Goal: Task Accomplishment & Management: Use online tool/utility

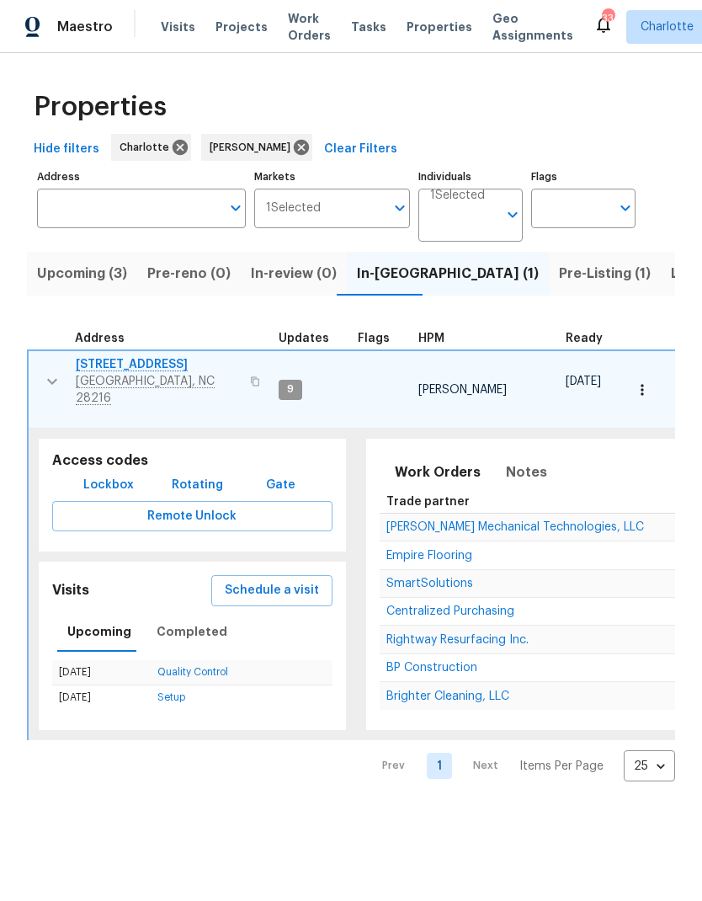
scroll to position [0, 25]
click at [513, 460] on span "Notes" at bounding box center [526, 472] width 41 height 24
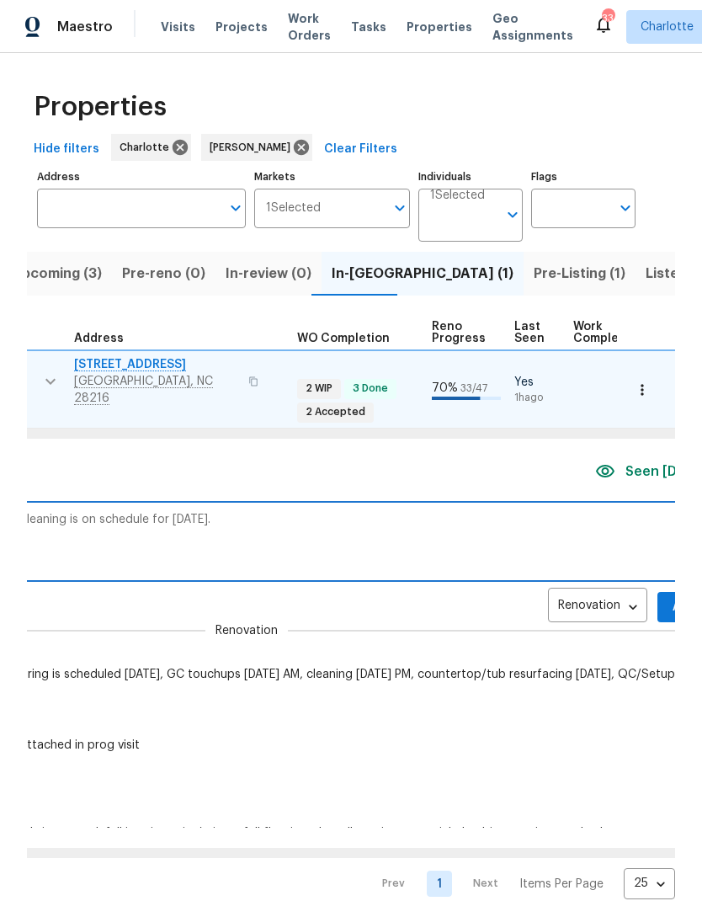
scroll to position [0, 598]
type textarea "Flooring is complete. Paint touchups and cleaning is on schedule for today."
click at [674, 597] on span "Add" at bounding box center [684, 607] width 27 height 21
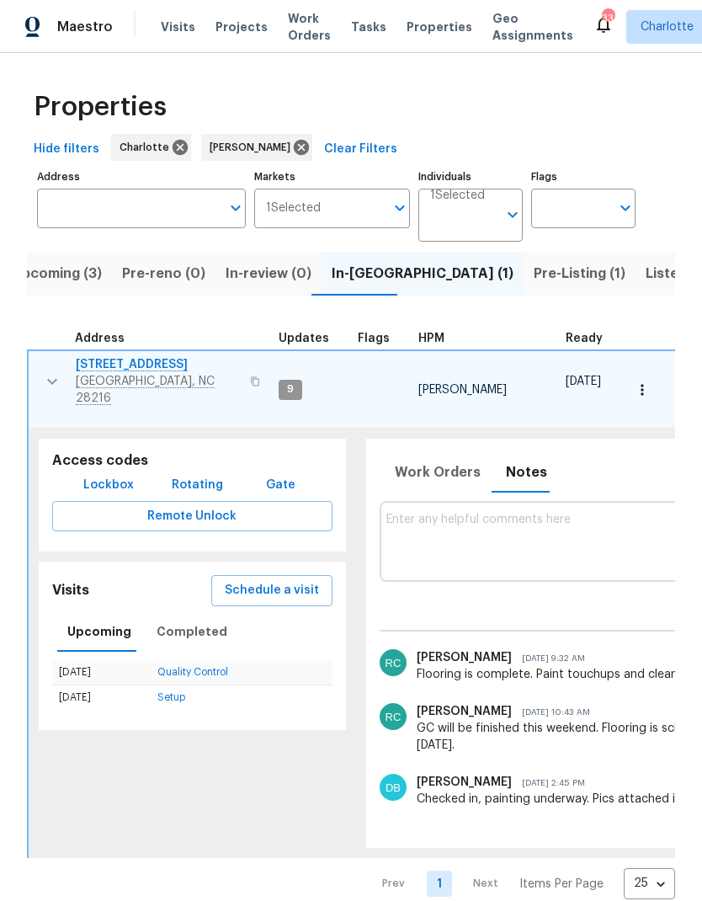
scroll to position [0, 0]
click at [50, 383] on icon "button" at bounding box center [52, 381] width 20 height 20
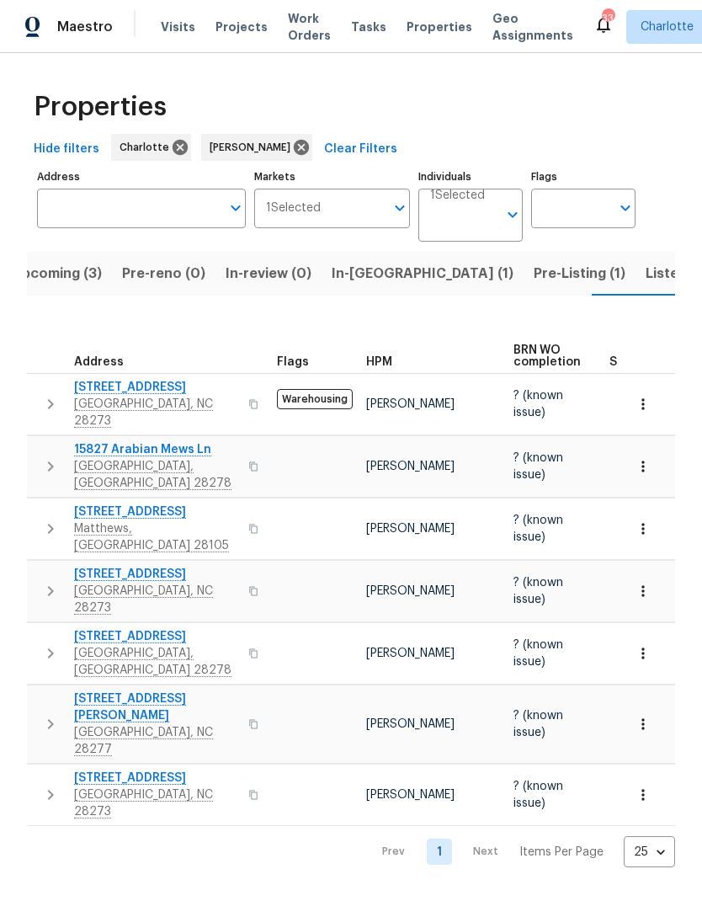
click at [359, 276] on span "In-reno (1)" at bounding box center [423, 274] width 182 height 24
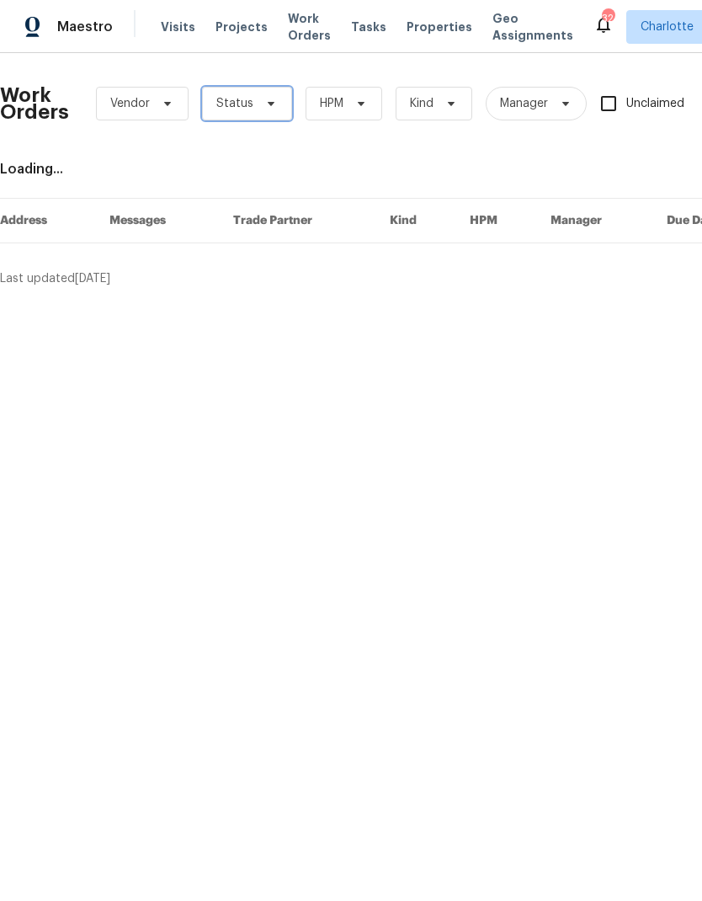
click at [271, 109] on icon at bounding box center [270, 103] width 13 height 13
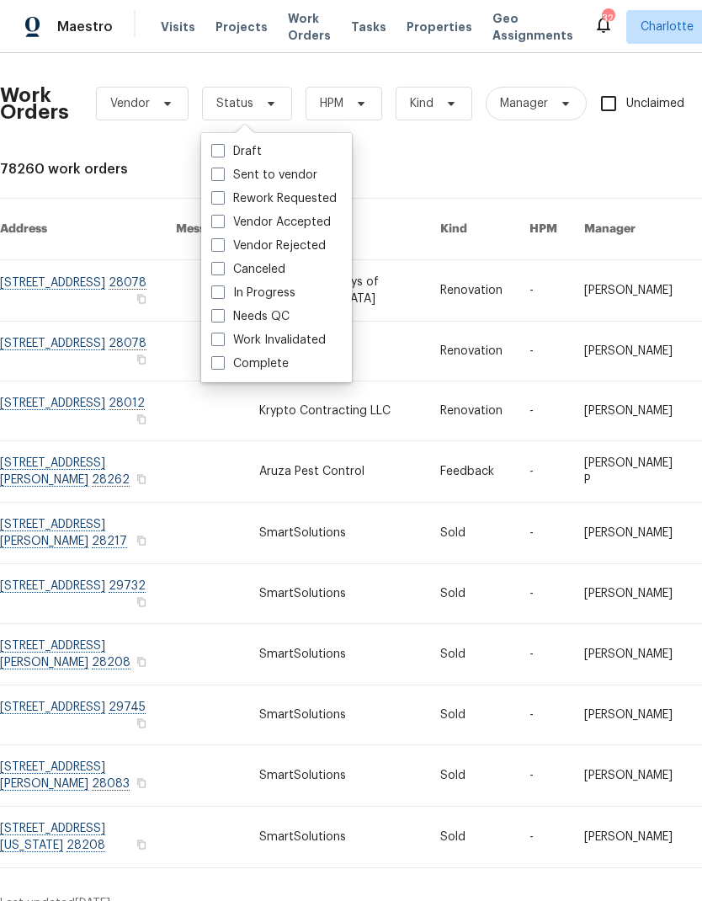
click at [274, 316] on label "Needs QC" at bounding box center [250, 316] width 78 height 17
click at [222, 316] on input "Needs QC" at bounding box center [216, 313] width 11 height 11
checkbox input "true"
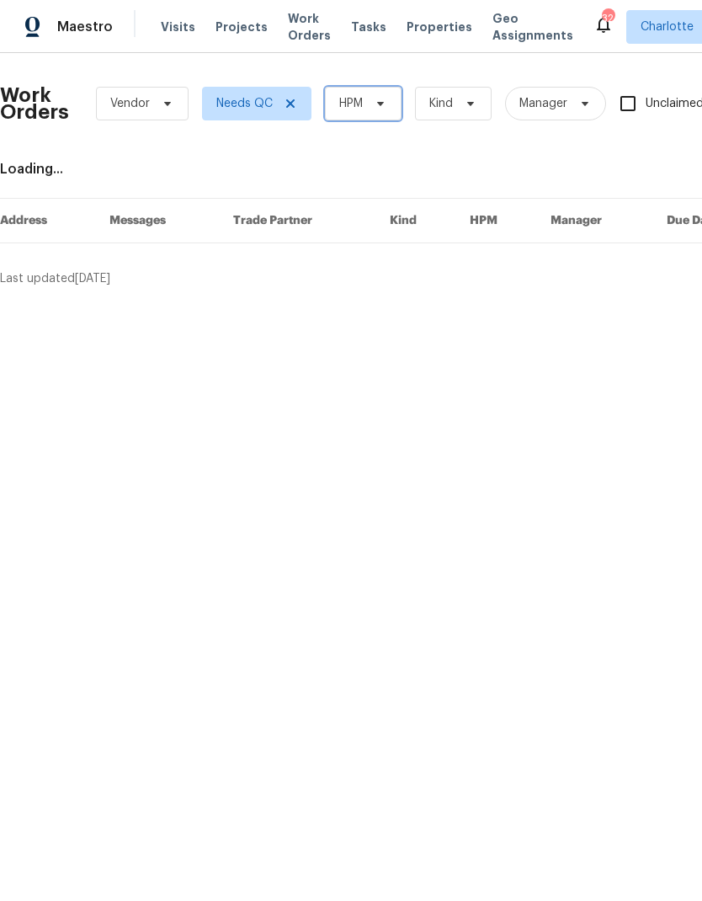
click at [369, 101] on span at bounding box center [378, 103] width 19 height 13
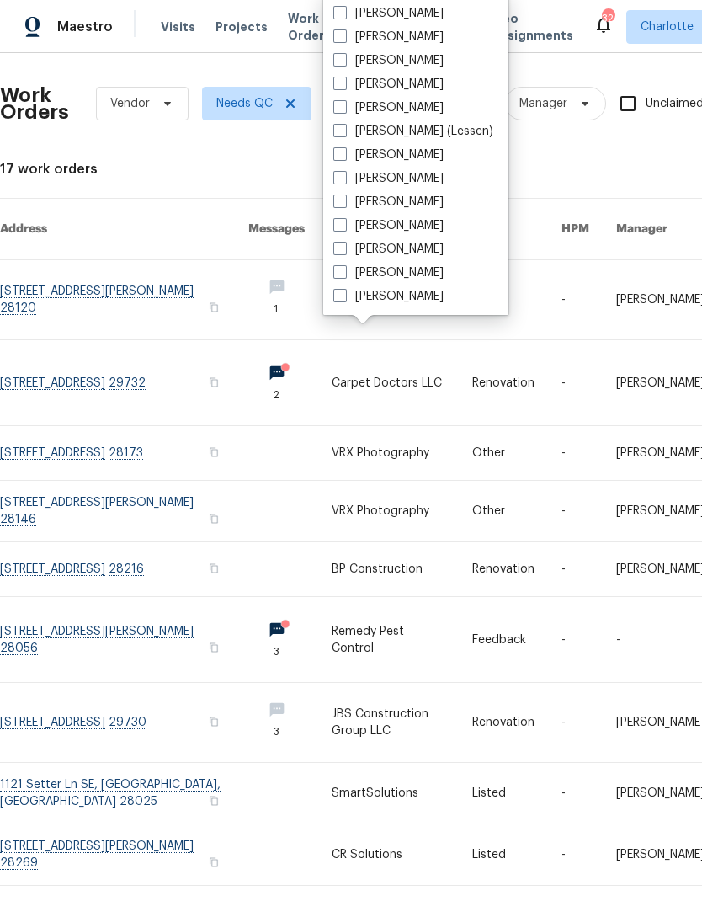
scroll to position [209, 0]
click at [407, 302] on label "[PERSON_NAME]" at bounding box center [388, 296] width 110 height 17
click at [344, 299] on input "[PERSON_NAME]" at bounding box center [338, 293] width 11 height 11
checkbox input "true"
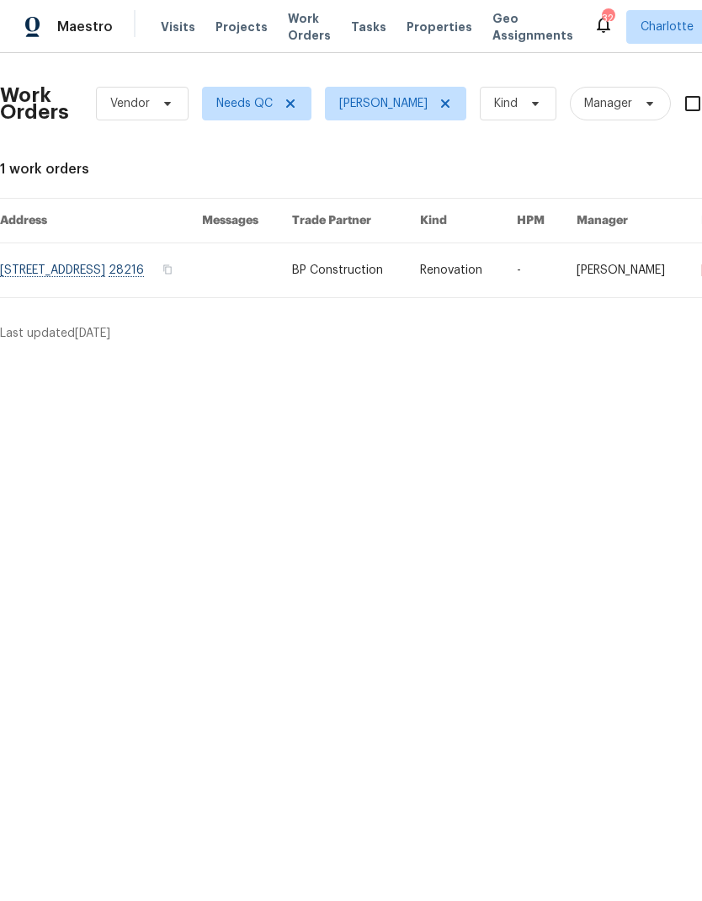
click at [81, 38] on div "Maestro" at bounding box center [56, 27] width 113 height 34
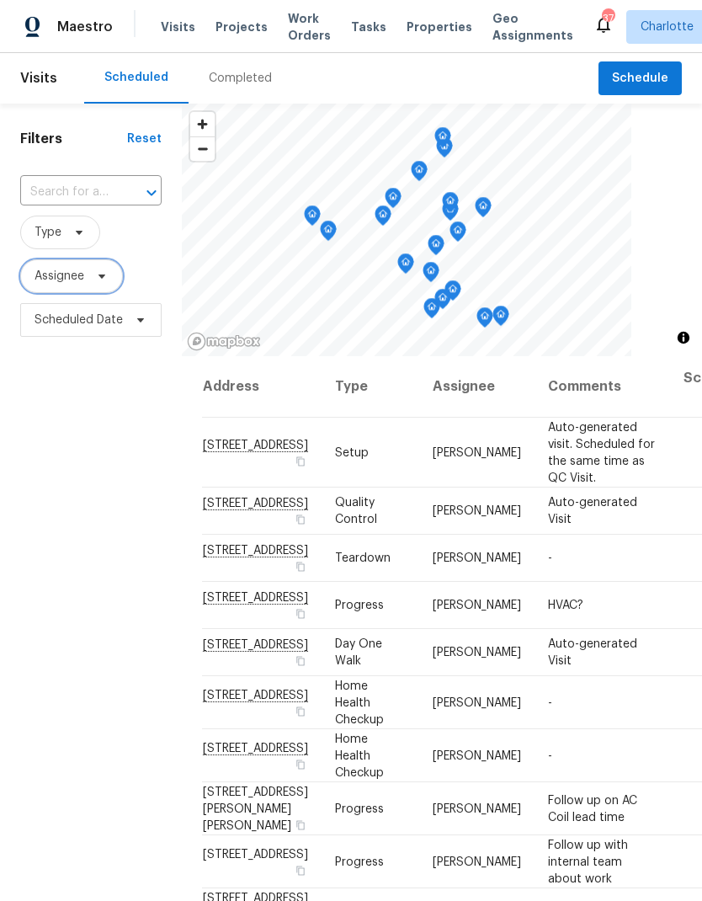
click at [114, 276] on span "Assignee" at bounding box center [71, 276] width 103 height 34
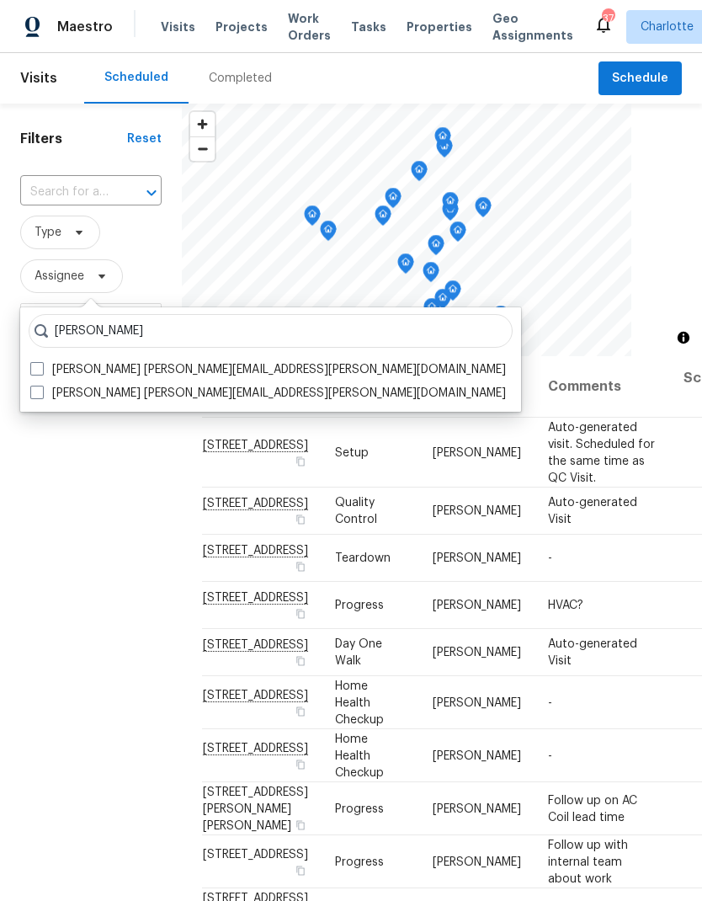
type input "[PERSON_NAME]"
click at [40, 371] on span at bounding box center [36, 368] width 13 height 13
click at [40, 371] on input "[PERSON_NAME] [PERSON_NAME][EMAIL_ADDRESS][PERSON_NAME][DOMAIN_NAME]" at bounding box center [35, 366] width 11 height 11
checkbox input "true"
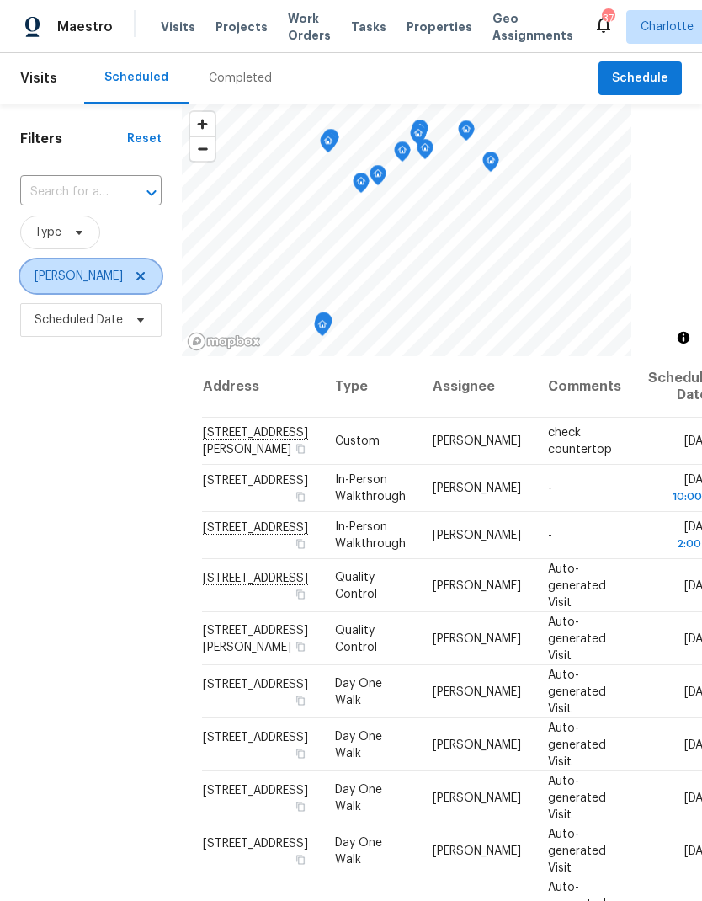
click at [147, 280] on icon at bounding box center [140, 275] width 13 height 13
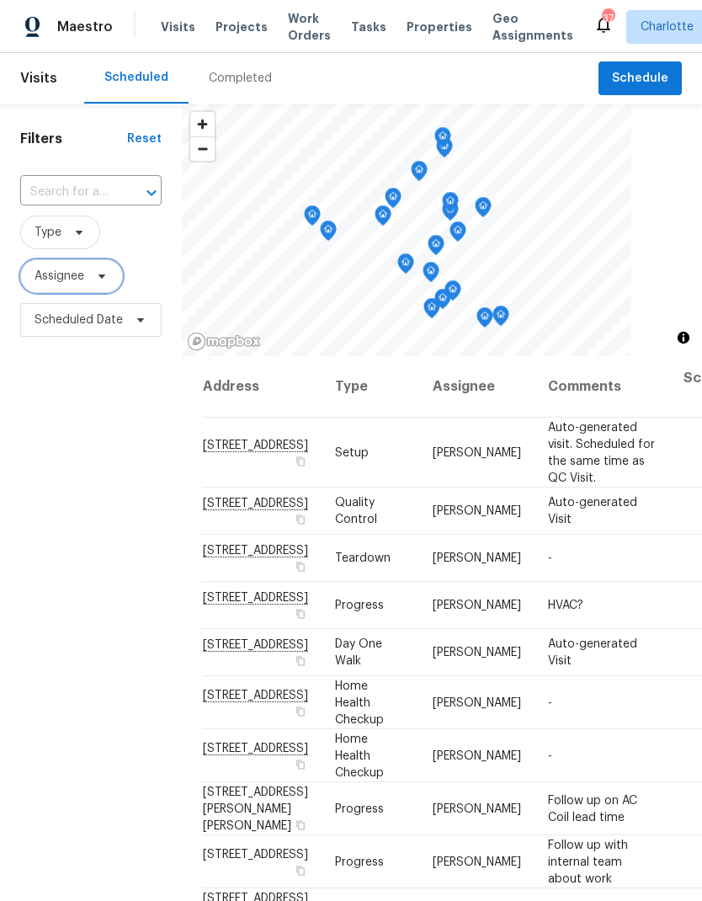
click at [91, 290] on span "Assignee" at bounding box center [71, 276] width 103 height 34
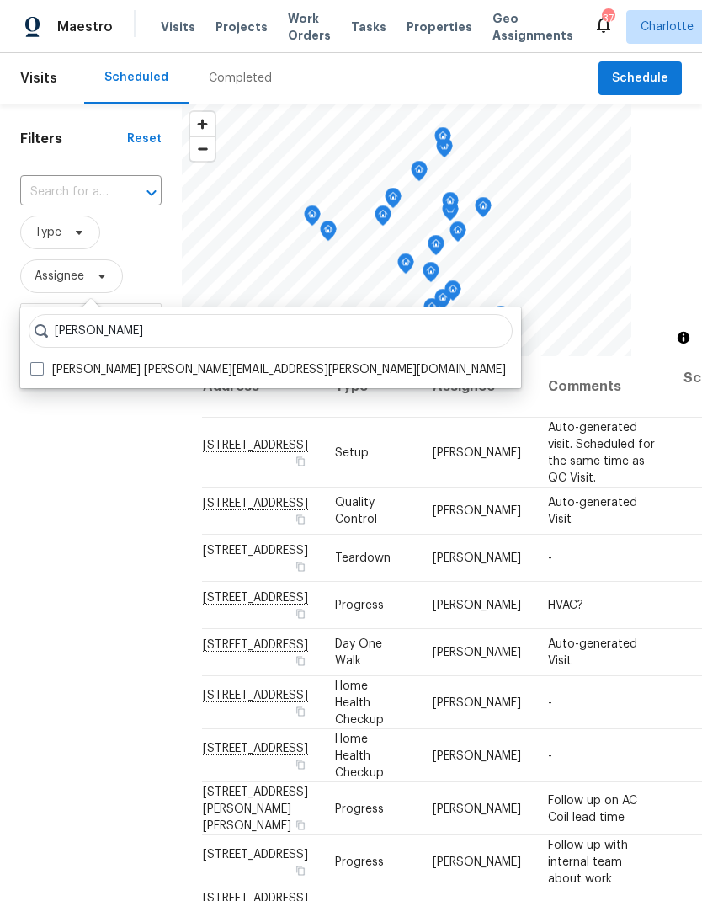
type input "Jason bouque"
click at [43, 365] on span at bounding box center [36, 368] width 13 height 13
click at [41, 365] on input "Jason Bouque jason.bouque@opendoor.com" at bounding box center [35, 366] width 11 height 11
checkbox input "true"
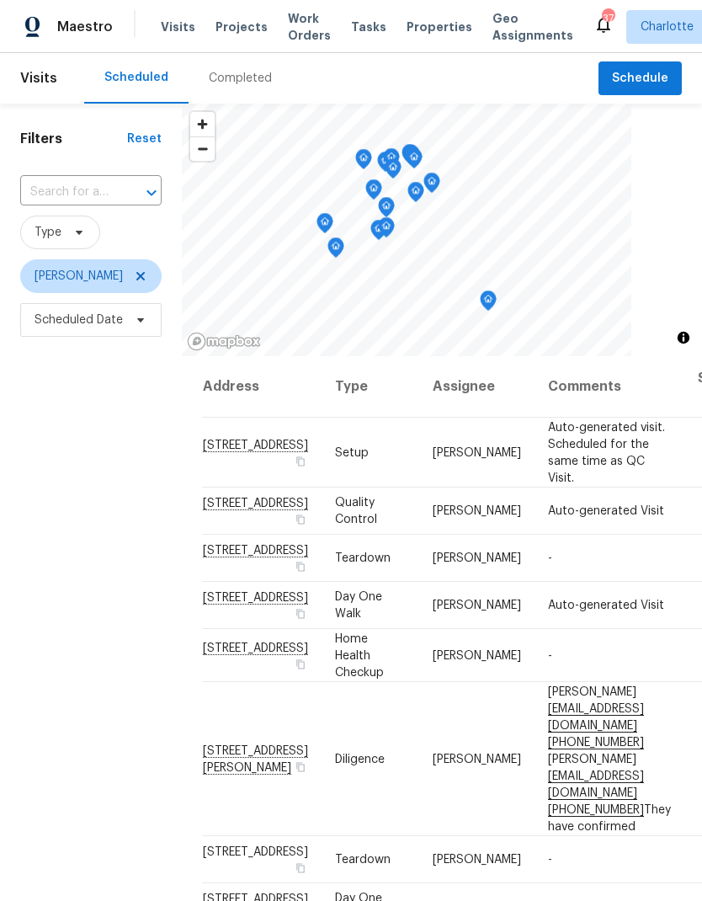
click at [72, 502] on div "Filters Reset ​ Type Jason Bouque Scheduled Date" at bounding box center [91, 590] width 182 height 973
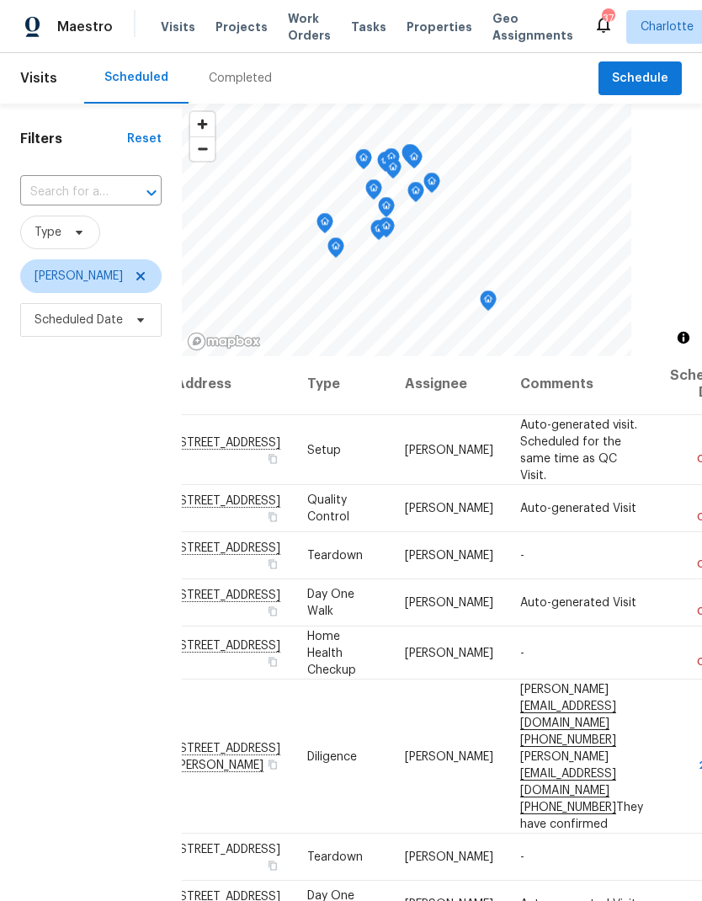
scroll to position [3, 27]
click at [104, 464] on div "Filters Reset ​ Type Jason Bouque Scheduled Date" at bounding box center [91, 590] width 182 height 973
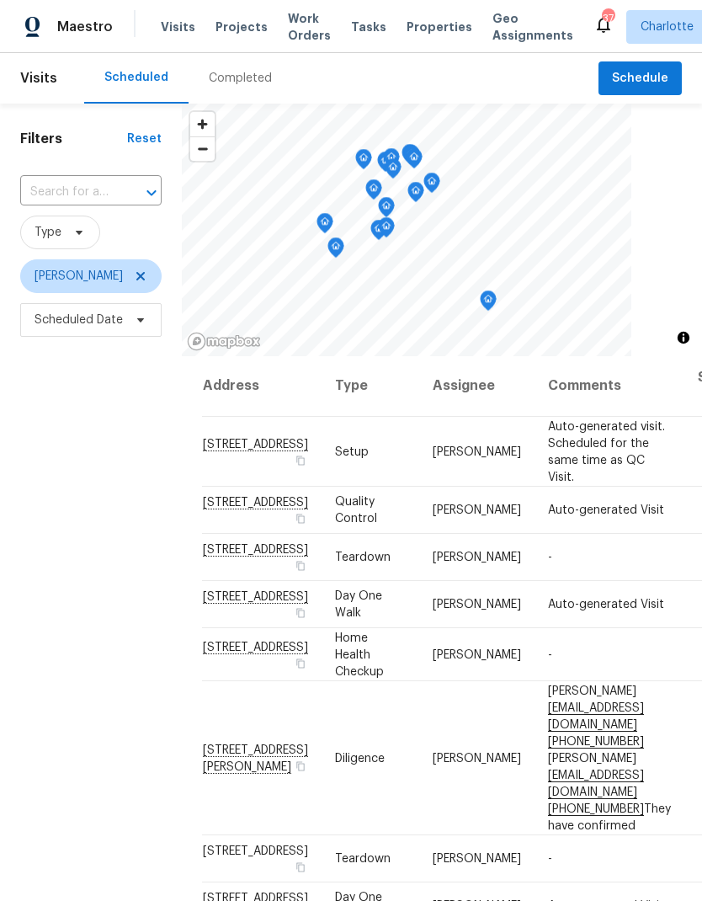
scroll to position [1, 0]
click at [104, 474] on div "Filters Reset ​ Type Jason Bouque Scheduled Date" at bounding box center [91, 590] width 182 height 973
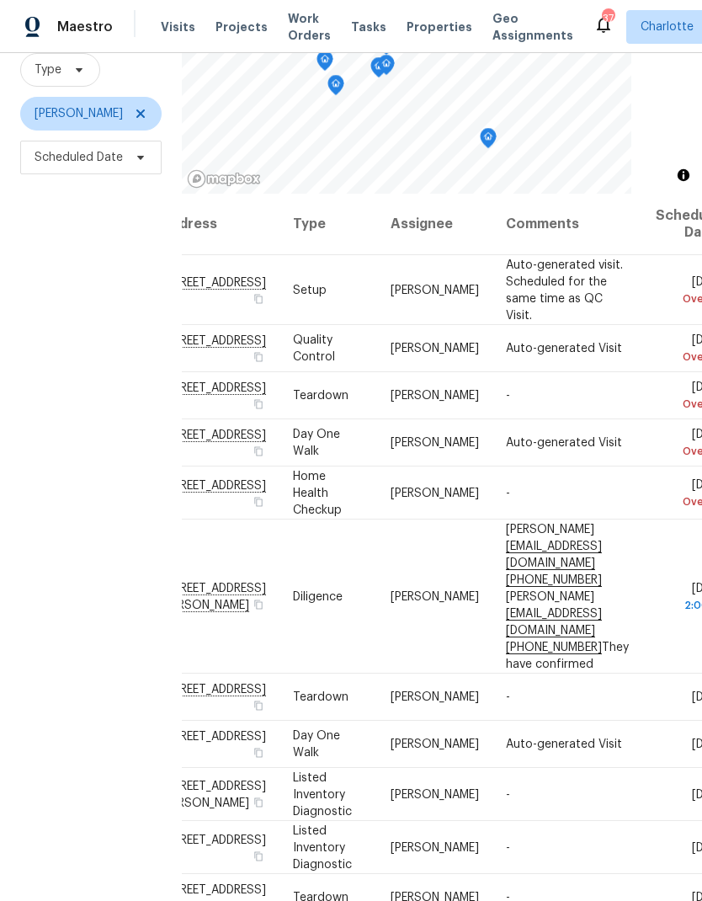
scroll to position [-1, 35]
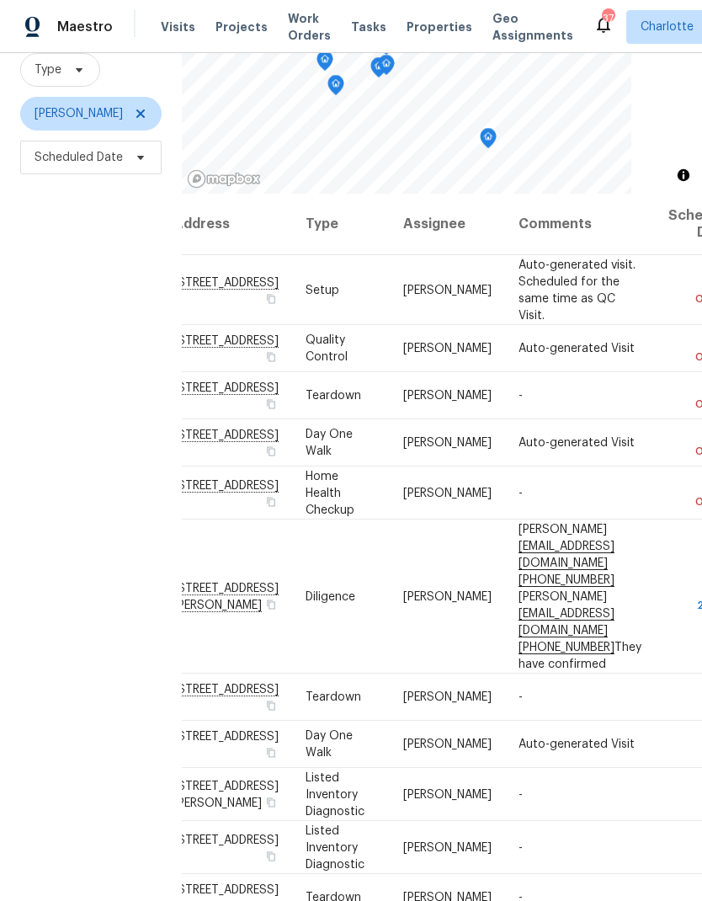
click at [82, 462] on div "Filters Reset ​ Type Jason Bouque Scheduled Date" at bounding box center [91, 427] width 182 height 973
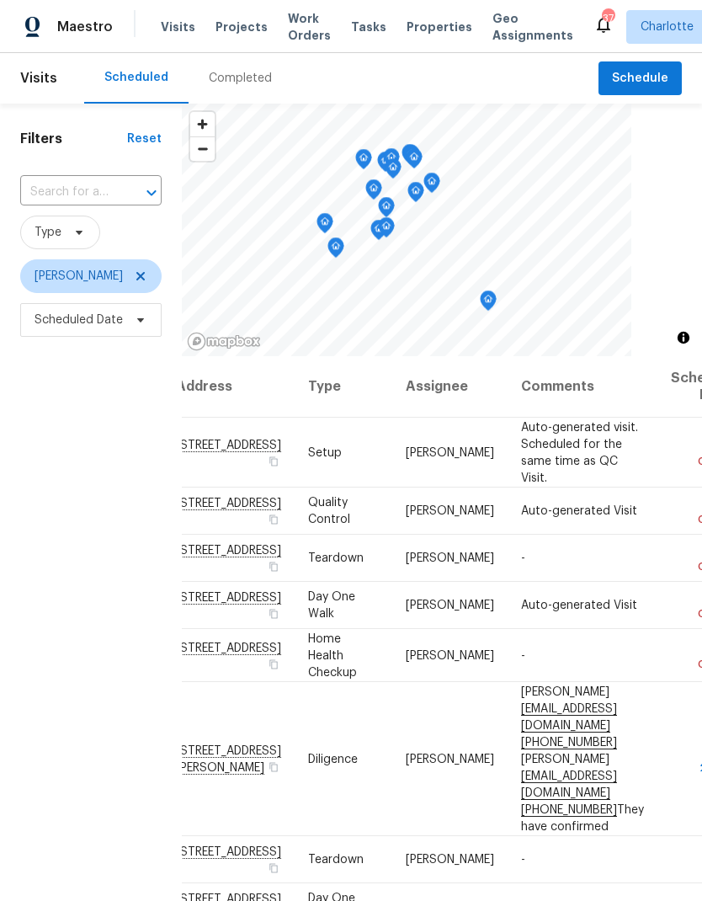
scroll to position [0, 0]
click at [136, 280] on icon at bounding box center [140, 276] width 8 height 8
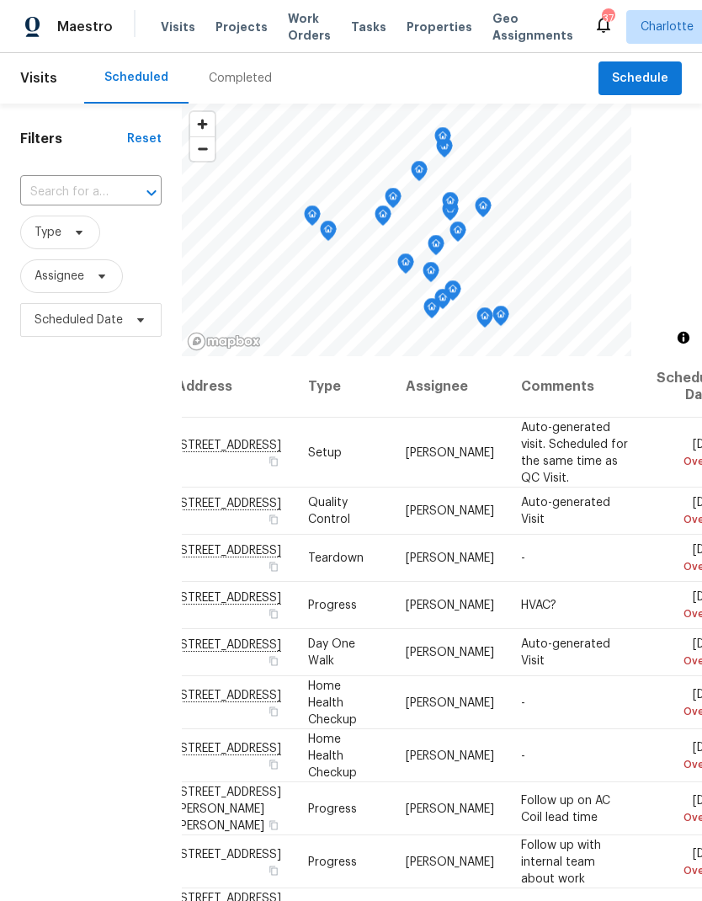
click at [97, 402] on div "Filters Reset ​ Type Assignee Scheduled Date" at bounding box center [91, 590] width 182 height 973
